Goal: Navigation & Orientation: Find specific page/section

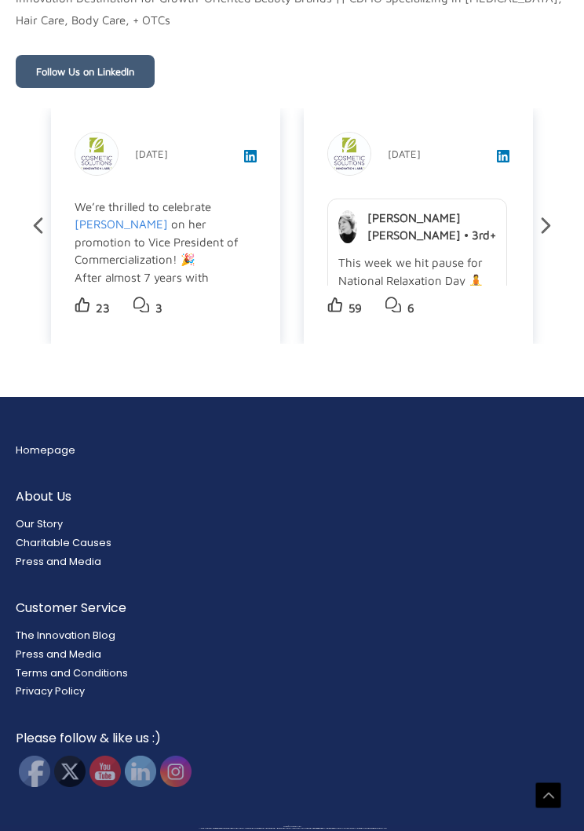
scroll to position [5832, 0]
click at [54, 530] on link "Our Story" at bounding box center [39, 523] width 47 height 13
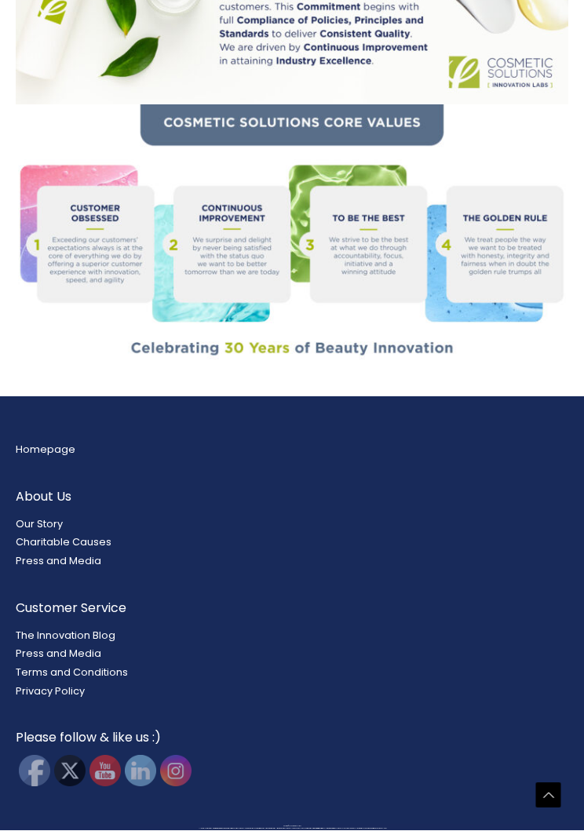
scroll to position [2013, 0]
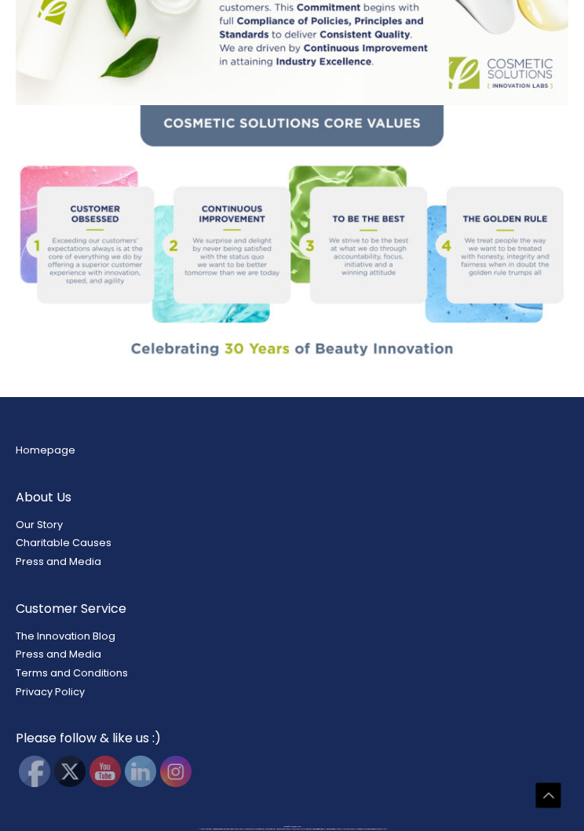
click at [95, 549] on link "Charitable Causes" at bounding box center [64, 542] width 96 height 13
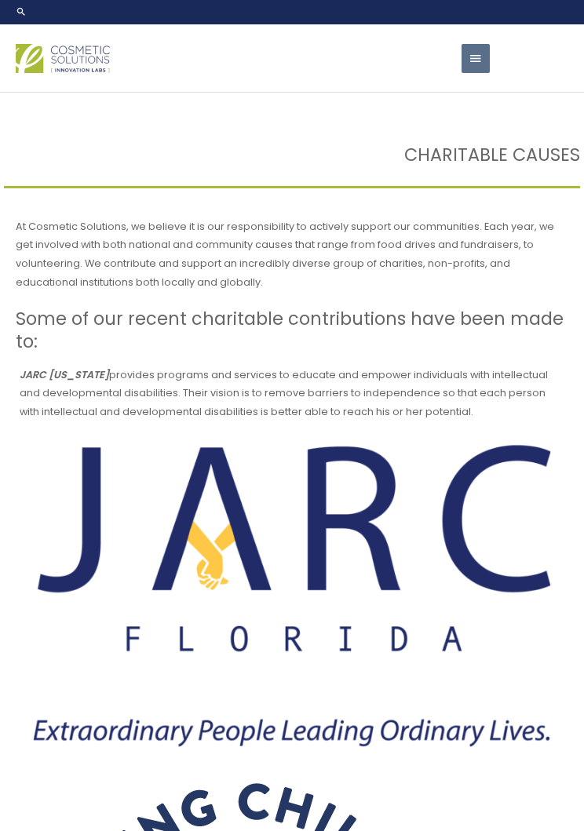
click at [45, 73] on img at bounding box center [63, 58] width 94 height 29
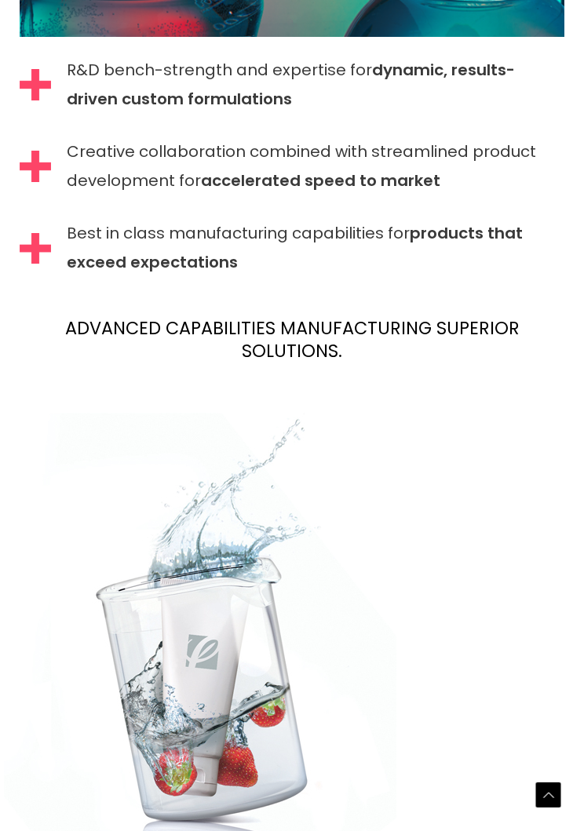
scroll to position [2863, 0]
click at [37, 264] on img at bounding box center [35, 248] width 31 height 31
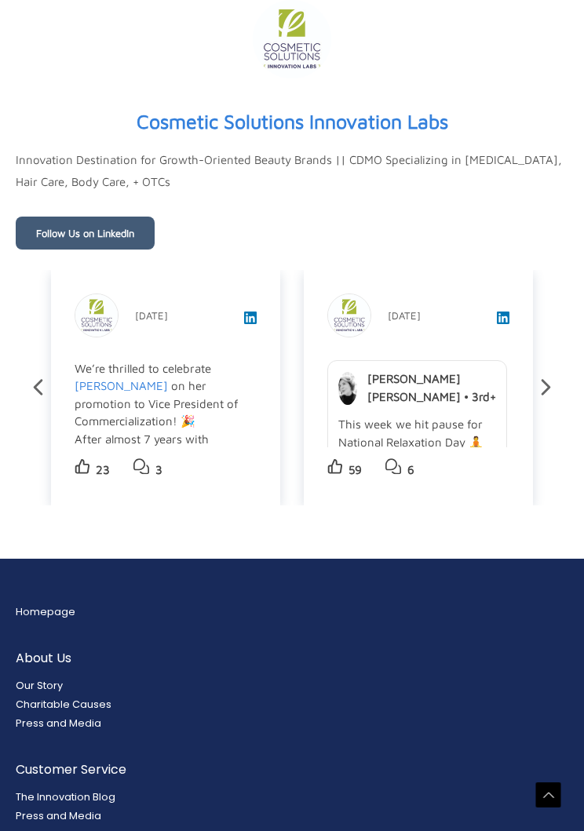
scroll to position [5583, 0]
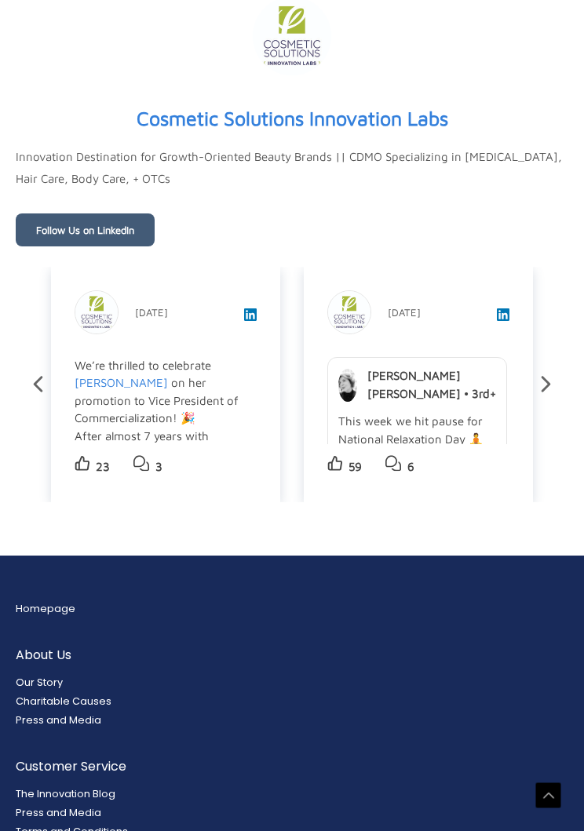
click at [554, 398] on icon at bounding box center [545, 383] width 27 height 27
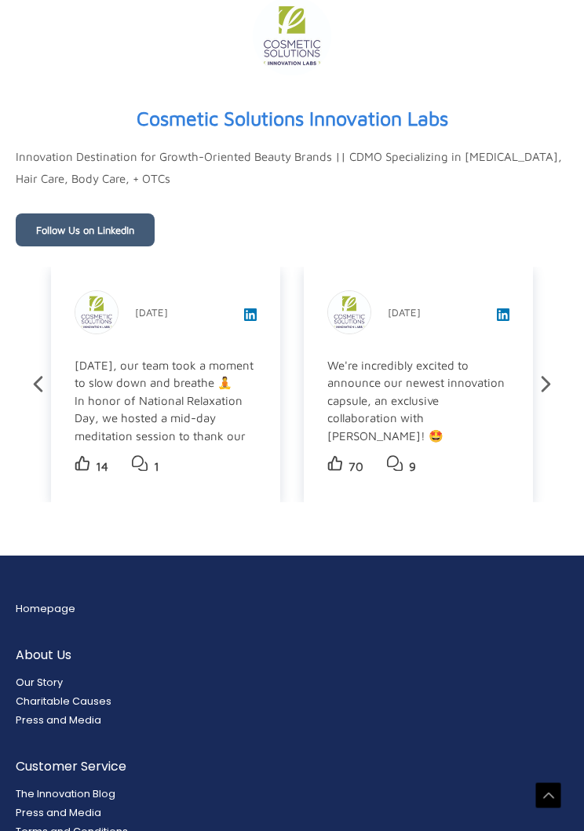
click at [554, 398] on icon at bounding box center [545, 383] width 27 height 27
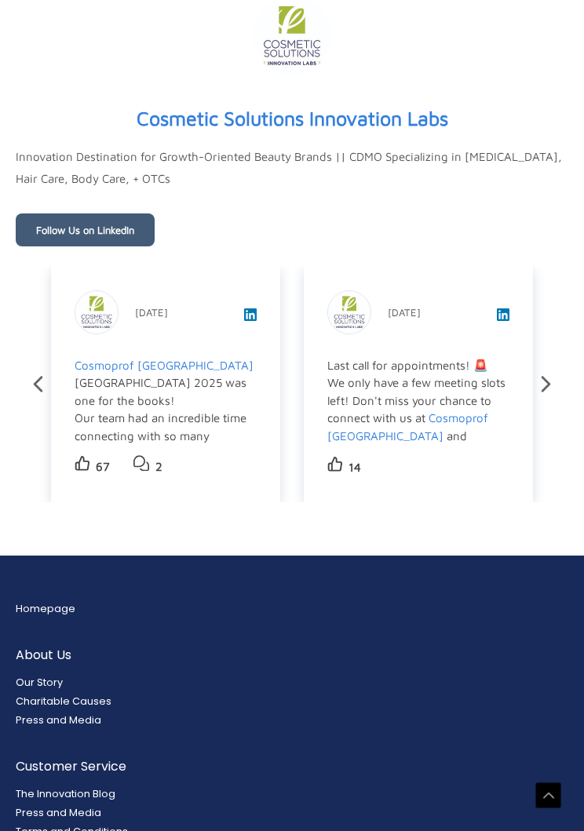
click at [552, 398] on icon at bounding box center [545, 383] width 27 height 27
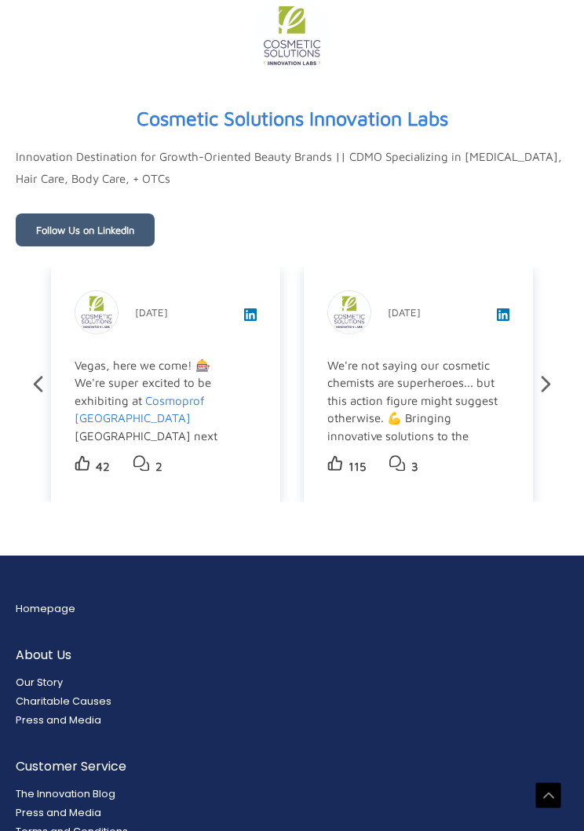
click at [553, 398] on icon at bounding box center [545, 383] width 27 height 27
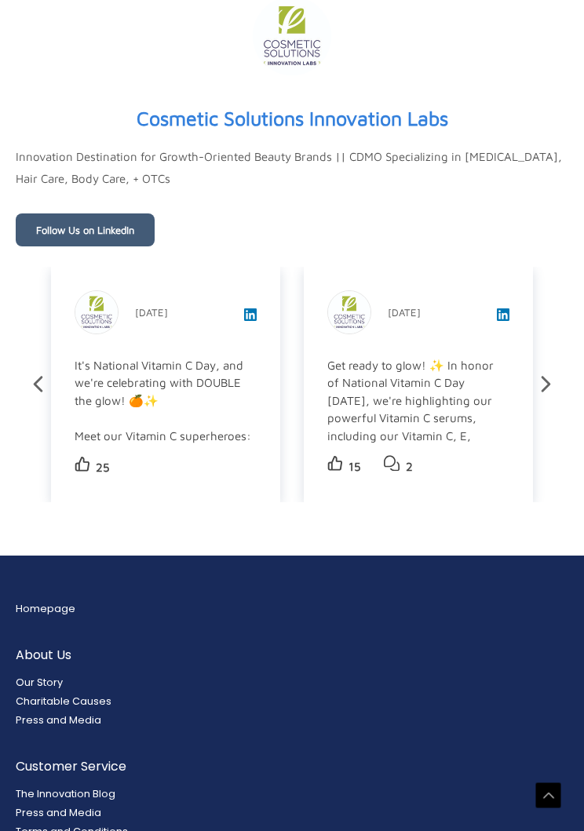
click at [556, 398] on icon at bounding box center [545, 383] width 27 height 27
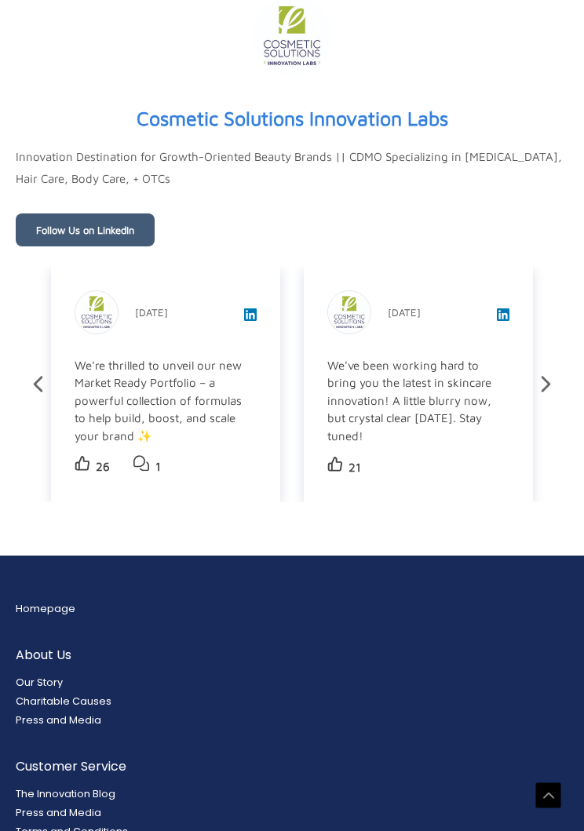
click at [553, 398] on icon at bounding box center [545, 383] width 27 height 27
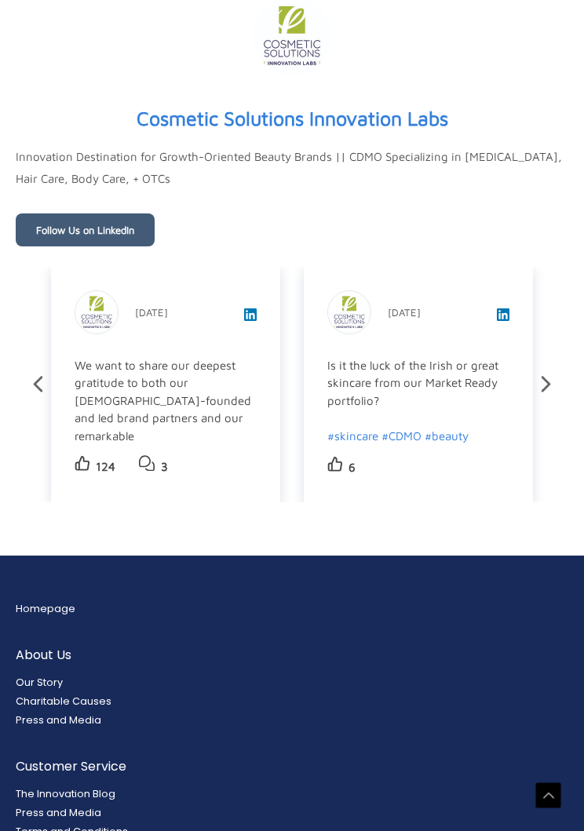
click at [554, 398] on icon at bounding box center [545, 383] width 27 height 27
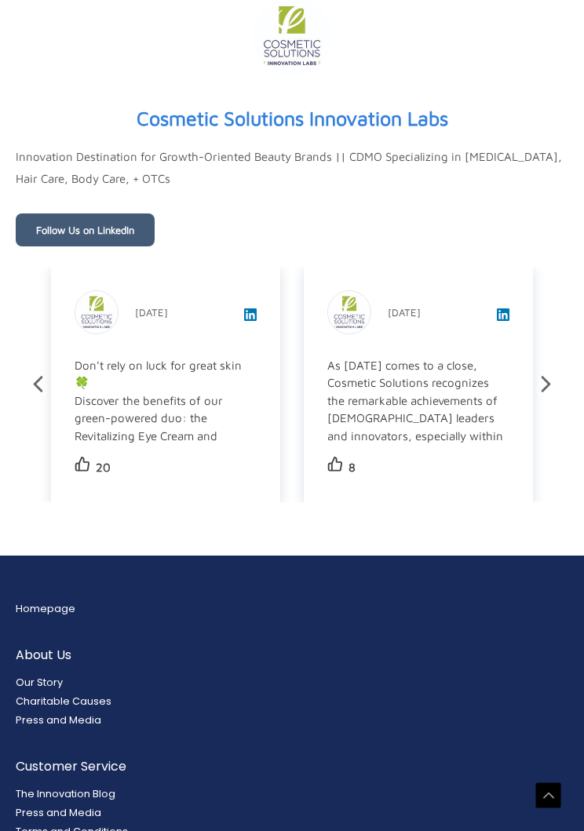
click at [559, 398] on icon at bounding box center [545, 383] width 27 height 27
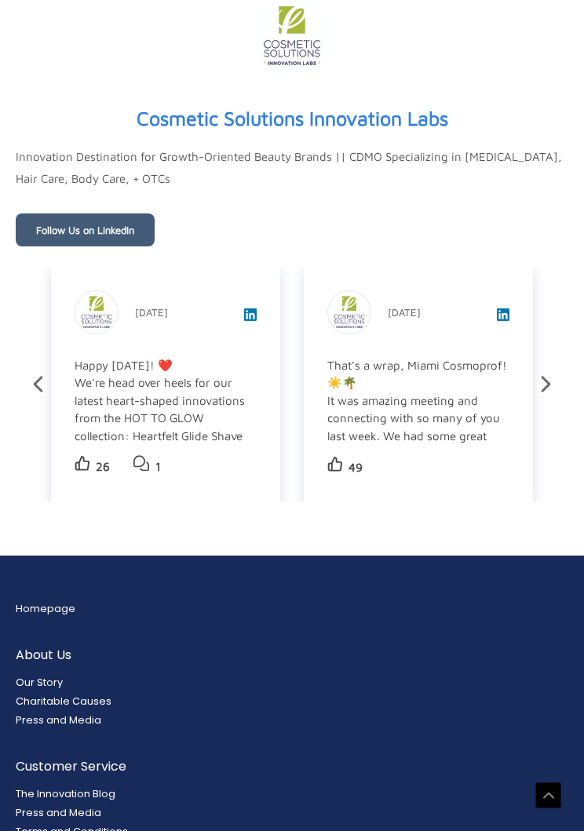
click at [545, 398] on icon at bounding box center [545, 383] width 27 height 27
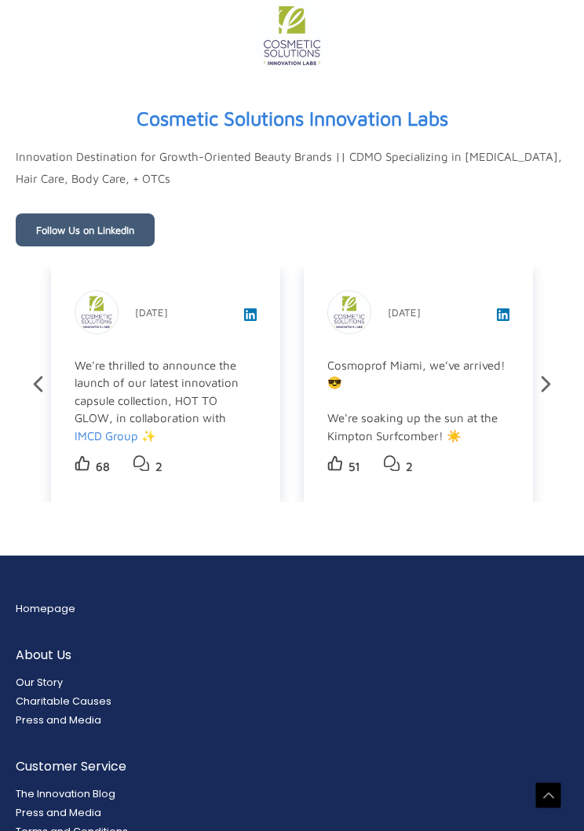
click at [539, 398] on icon at bounding box center [545, 383] width 27 height 27
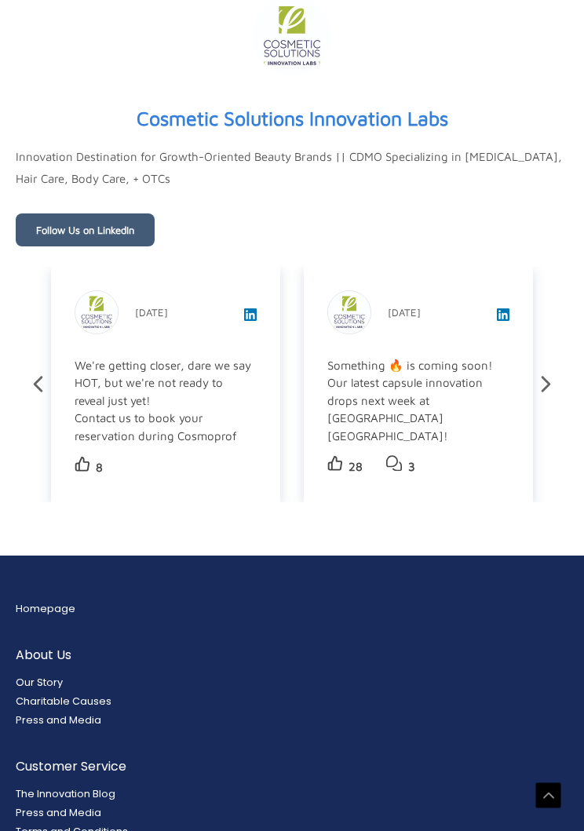
click at [550, 398] on icon at bounding box center [545, 383] width 27 height 27
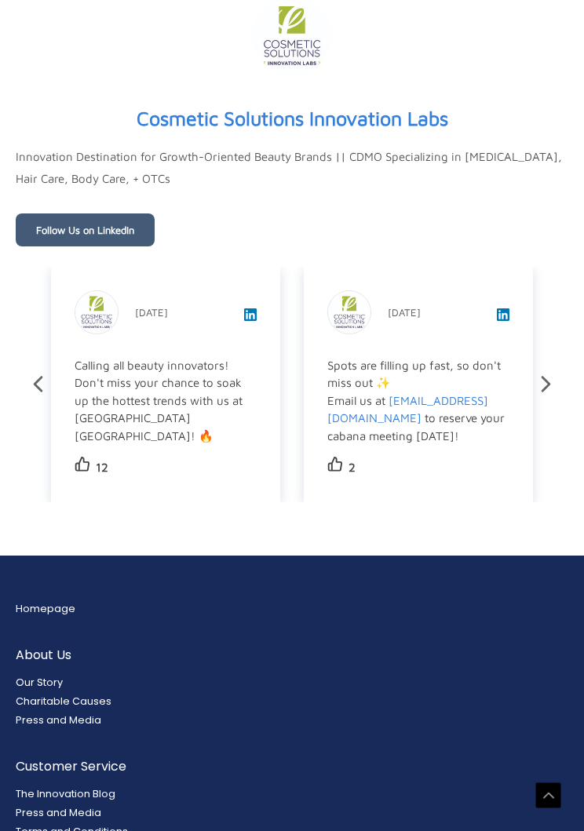
click at [557, 398] on icon at bounding box center [545, 383] width 27 height 27
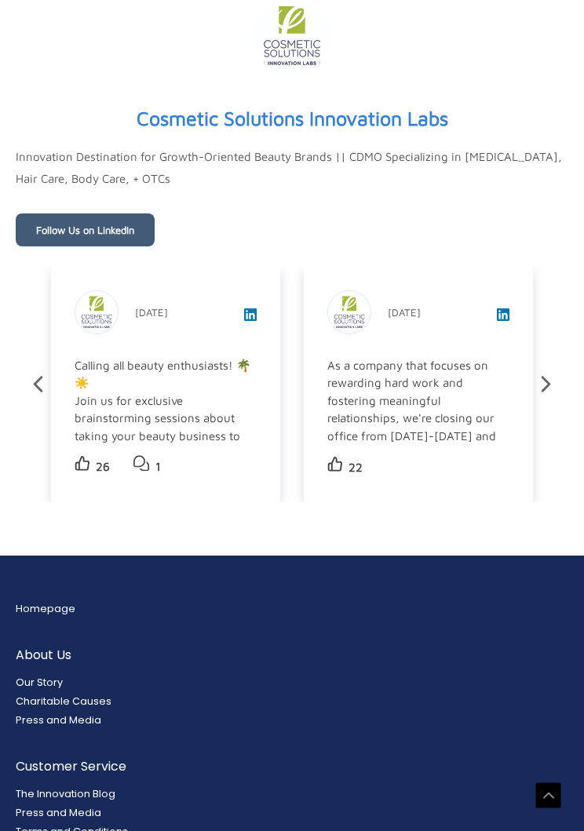
click at [51, 398] on icon at bounding box center [37, 383] width 27 height 27
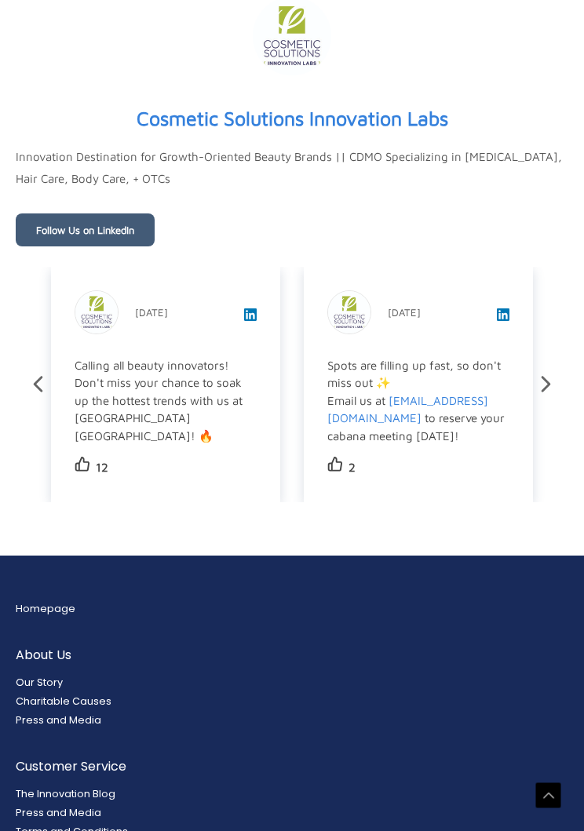
click at [538, 398] on icon at bounding box center [545, 383] width 27 height 27
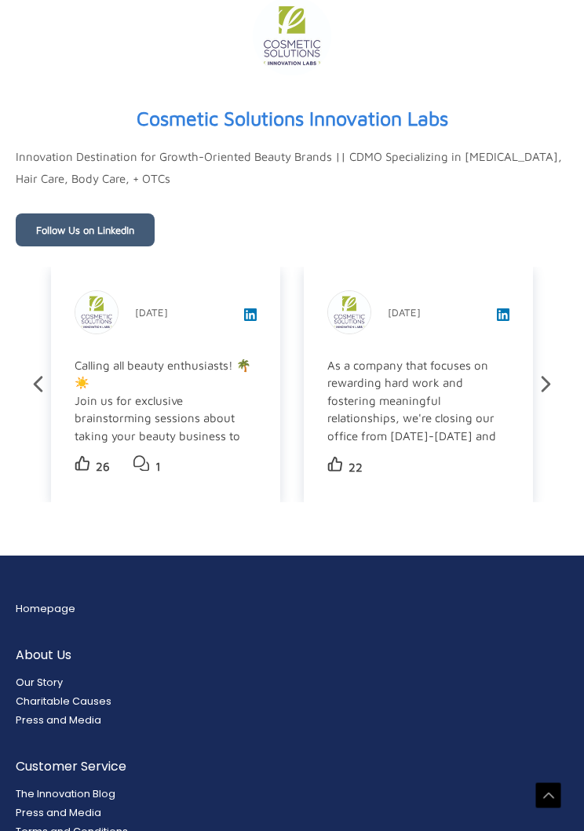
click at [553, 398] on icon at bounding box center [545, 383] width 27 height 27
click at [547, 398] on icon at bounding box center [545, 383] width 27 height 27
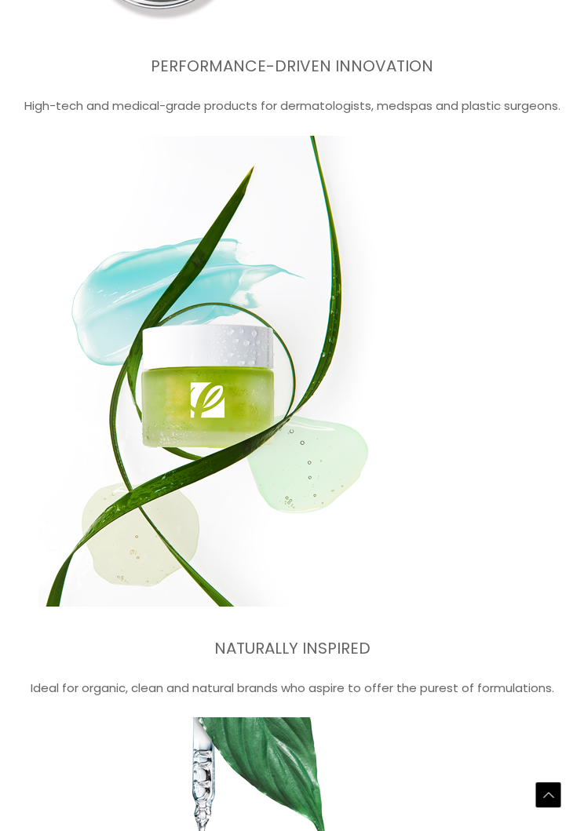
scroll to position [4282, 0]
